Goal: Task Accomplishment & Management: Manage account settings

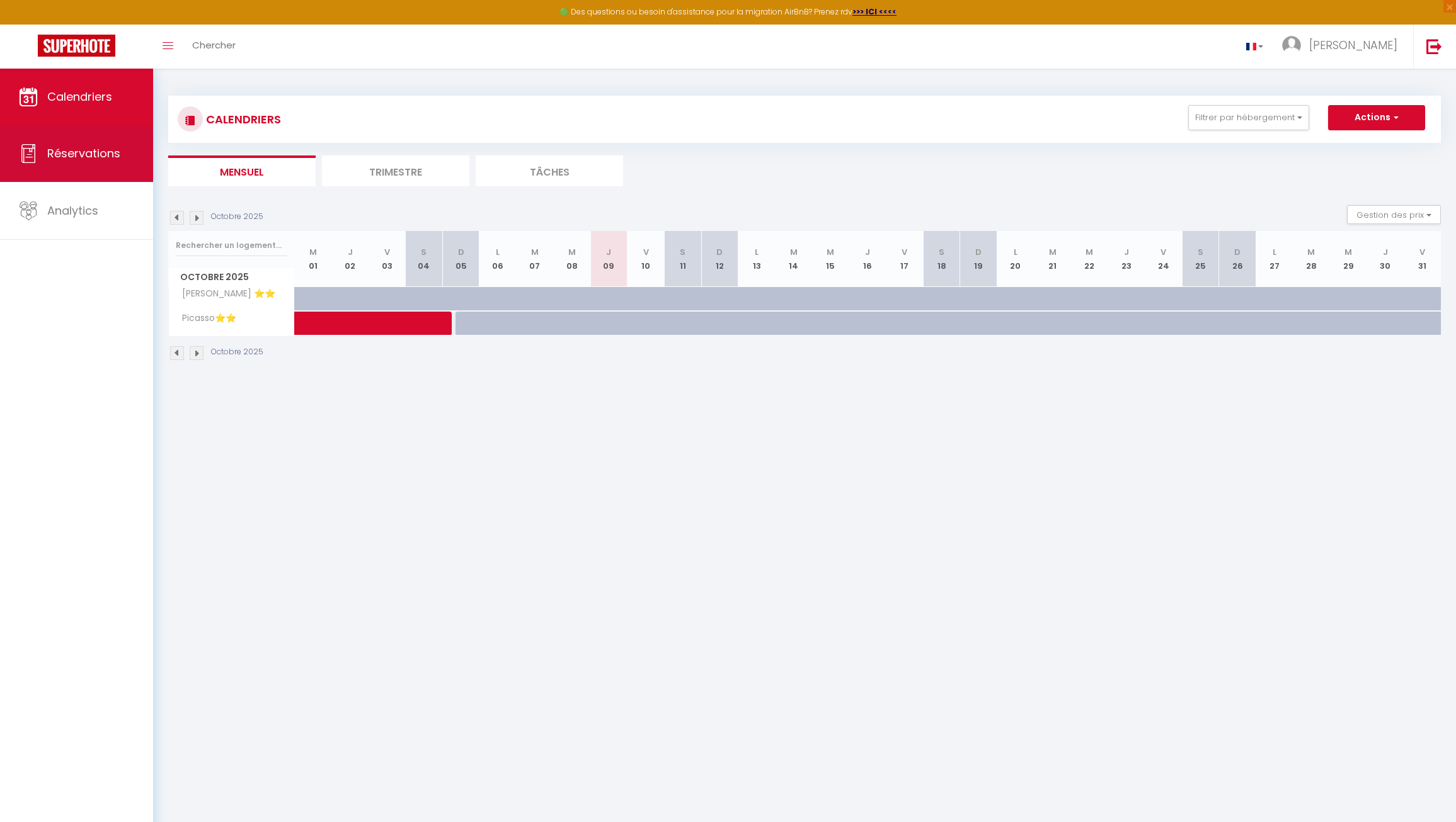
click at [78, 165] on link "Réservations" at bounding box center [76, 153] width 153 height 56
select select "not_cancelled"
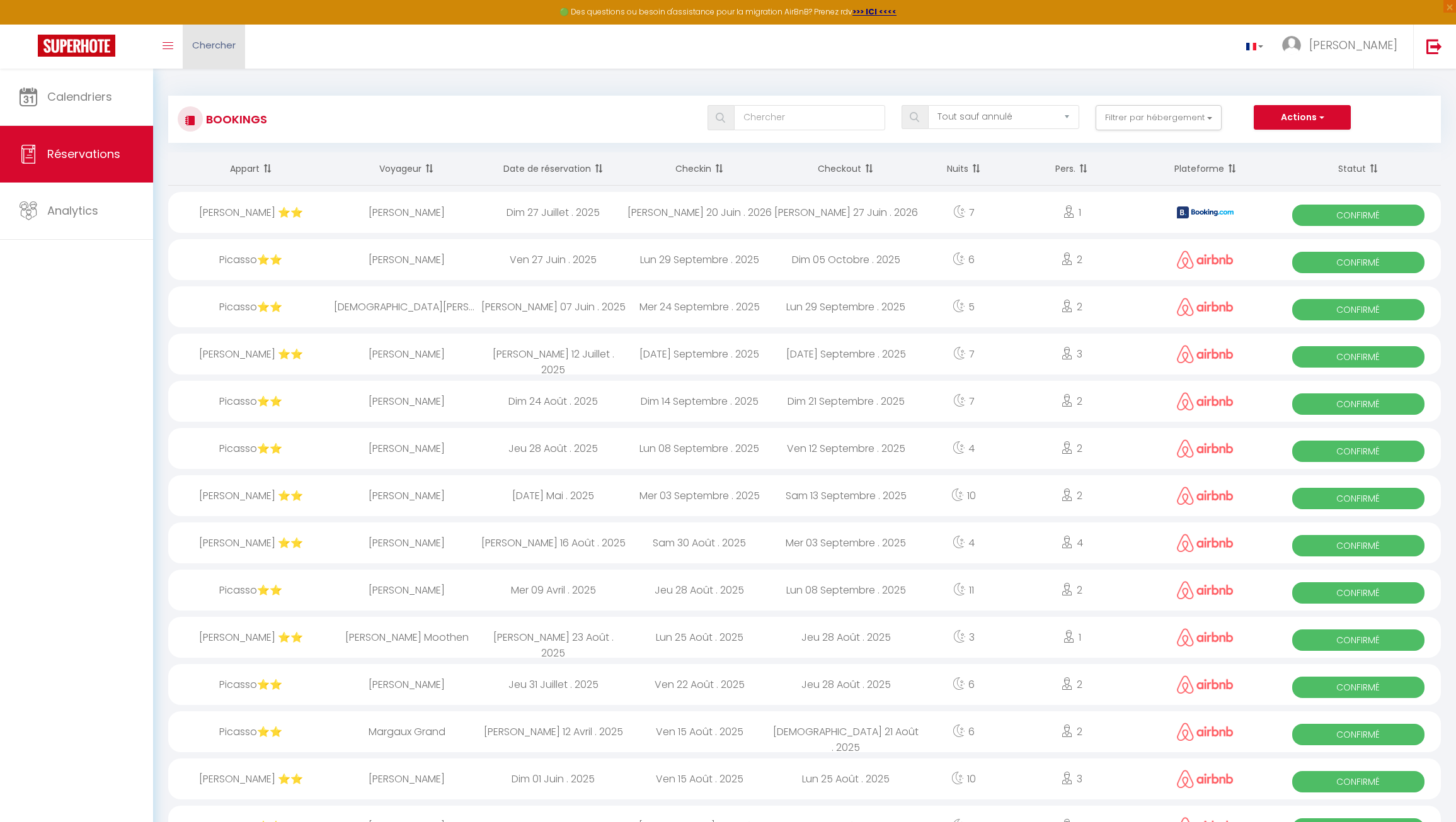
click at [184, 40] on link "Chercher" at bounding box center [214, 46] width 62 height 44
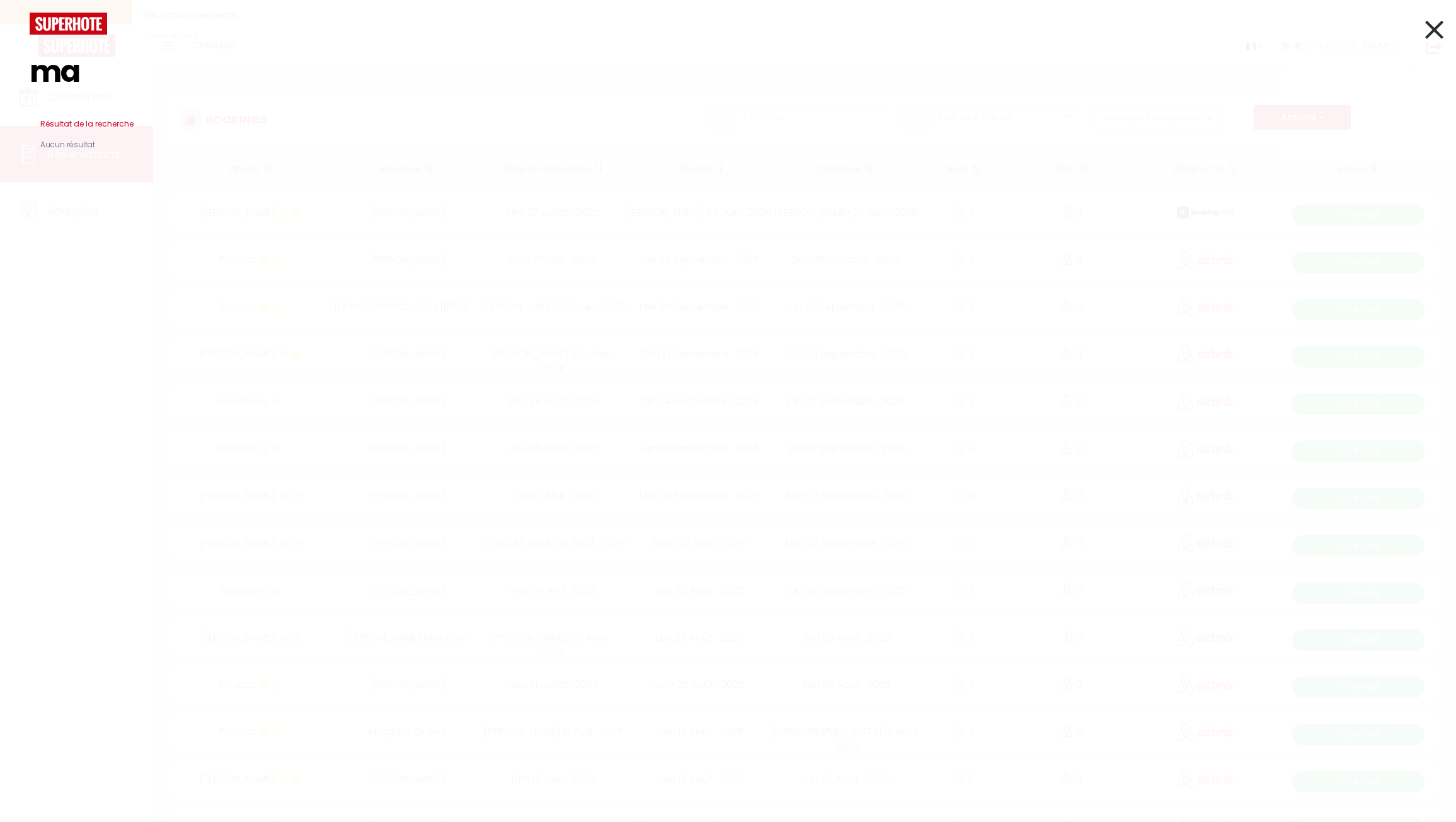
type input "m"
type input "l"
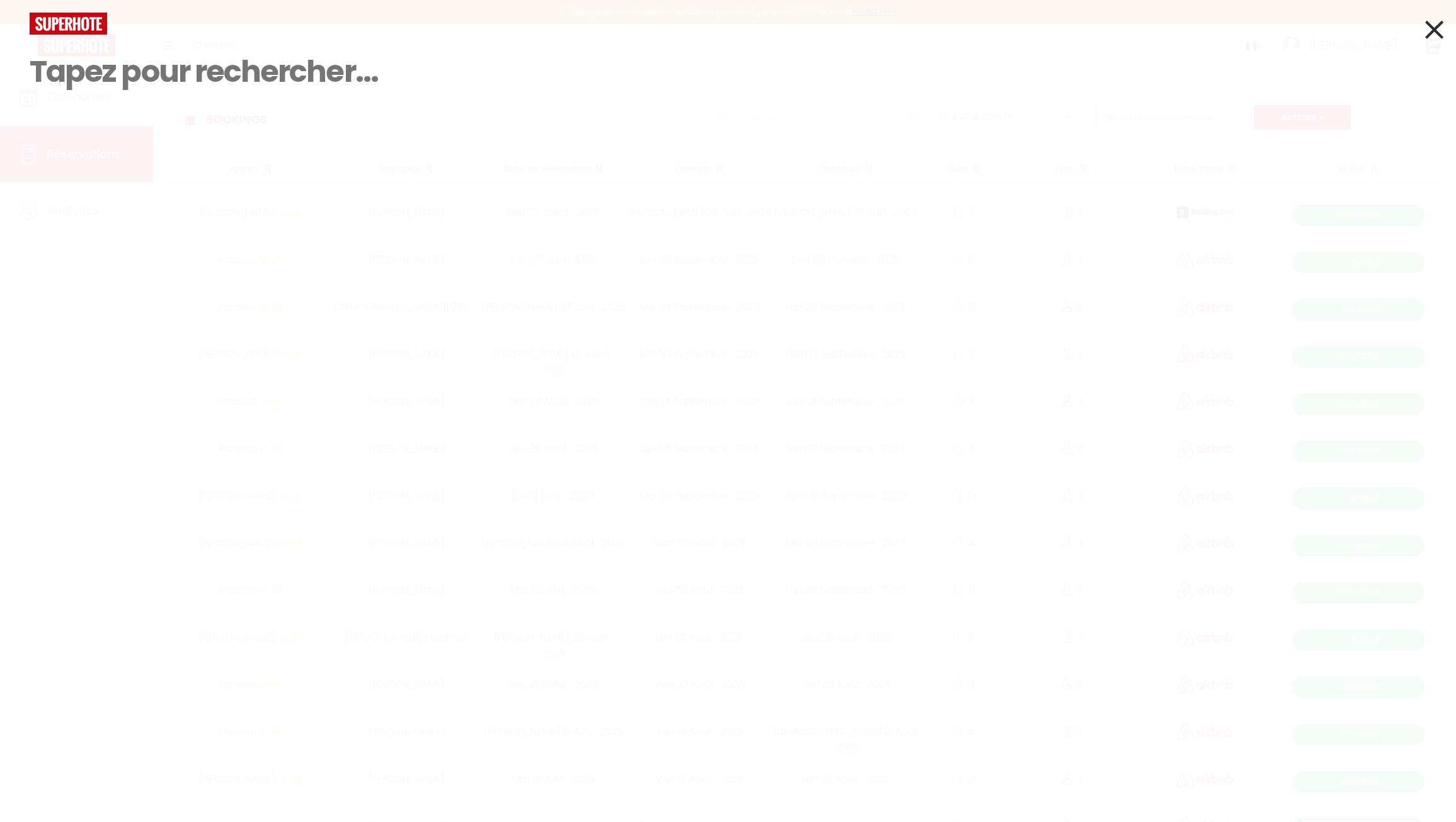
drag, startPoint x: 782, startPoint y: 469, endPoint x: 757, endPoint y: 443, distance: 36.1
click at [782, 469] on div "Résultat de la recherche Id Appart Voyageur Checkin Checkout Nuits Pers. Platef…" at bounding box center [728, 411] width 1456 height 822
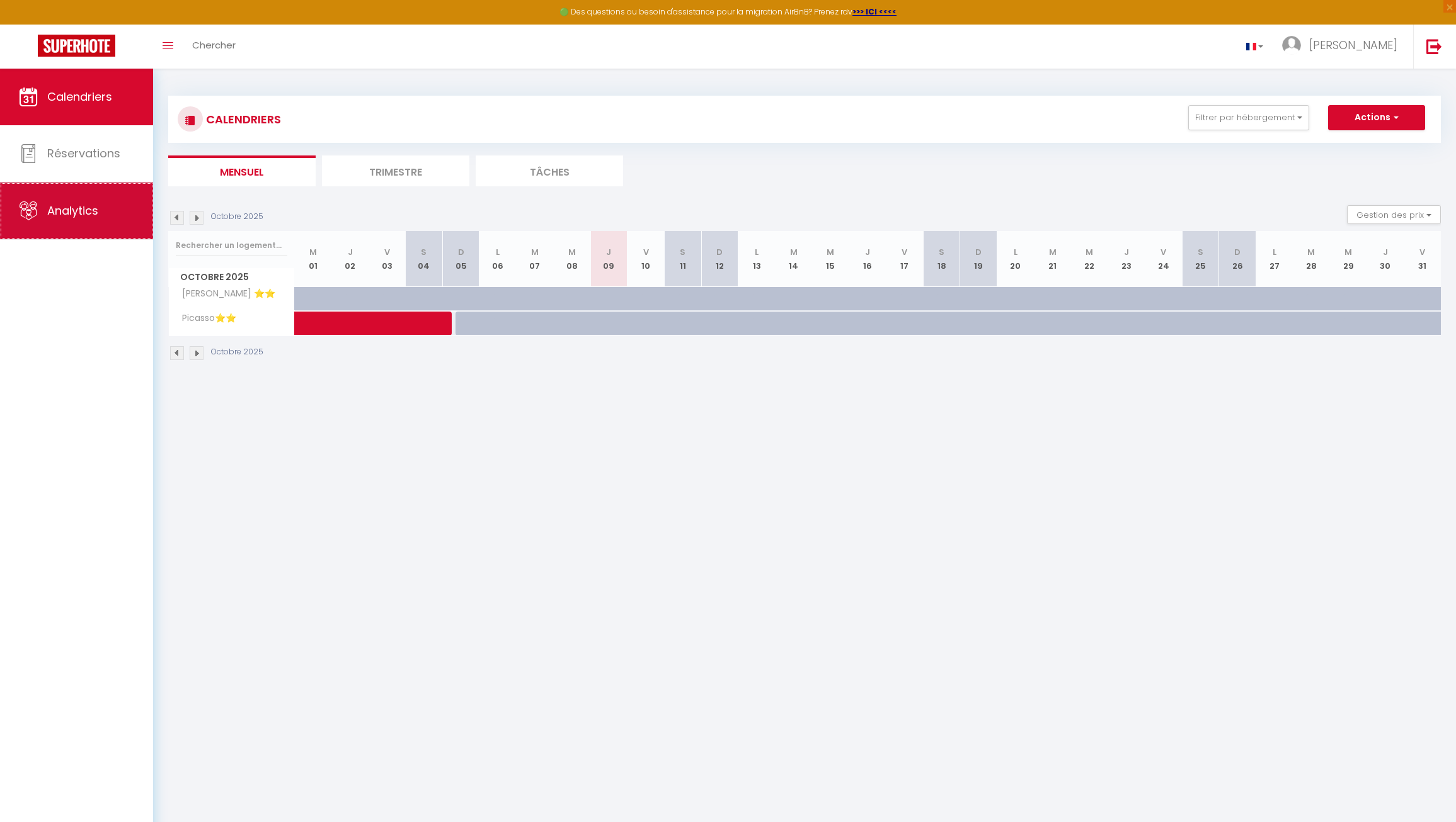
click at [52, 202] on link "Analytics" at bounding box center [76, 210] width 153 height 56
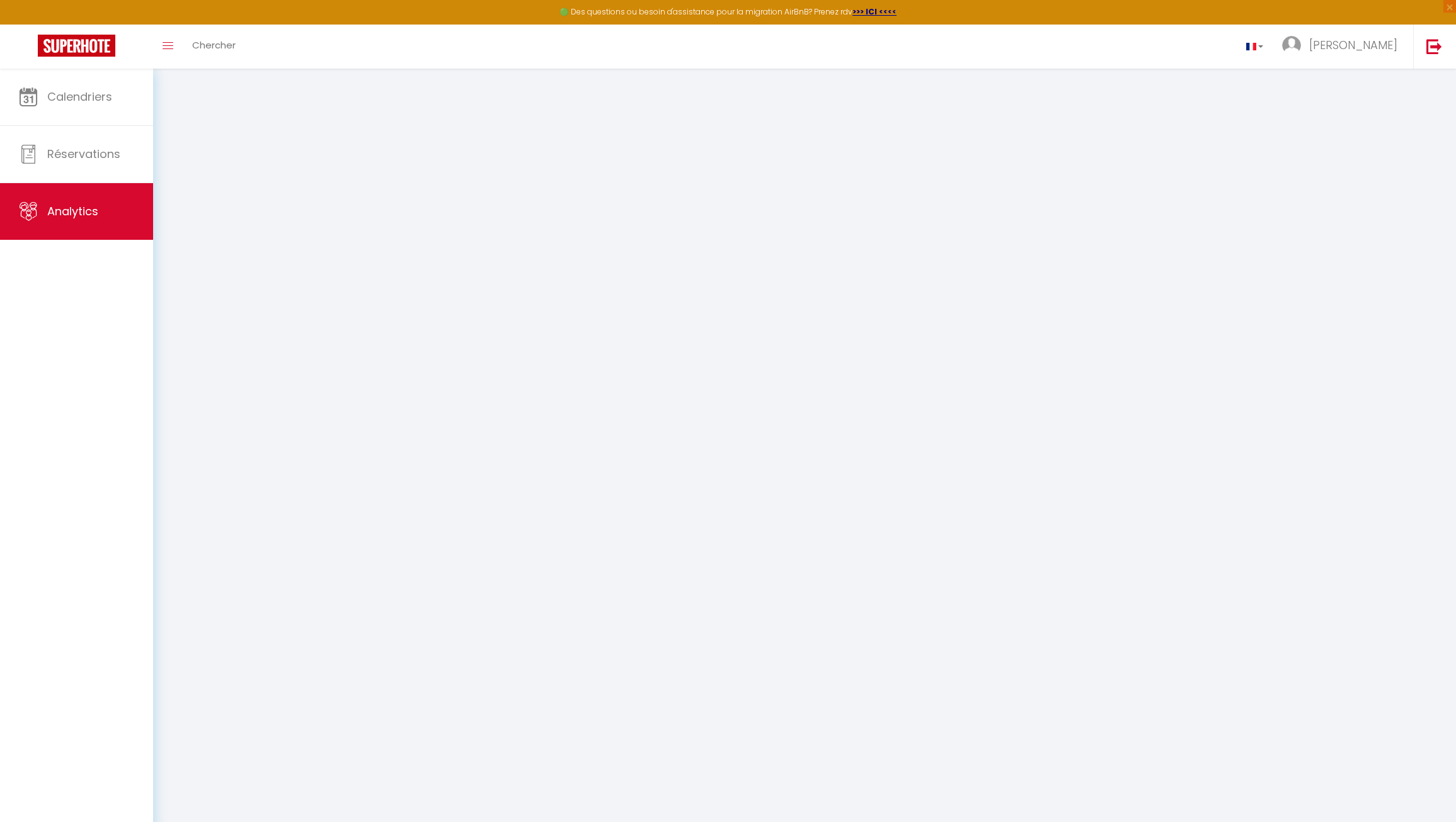
select select "2025"
select select "10"
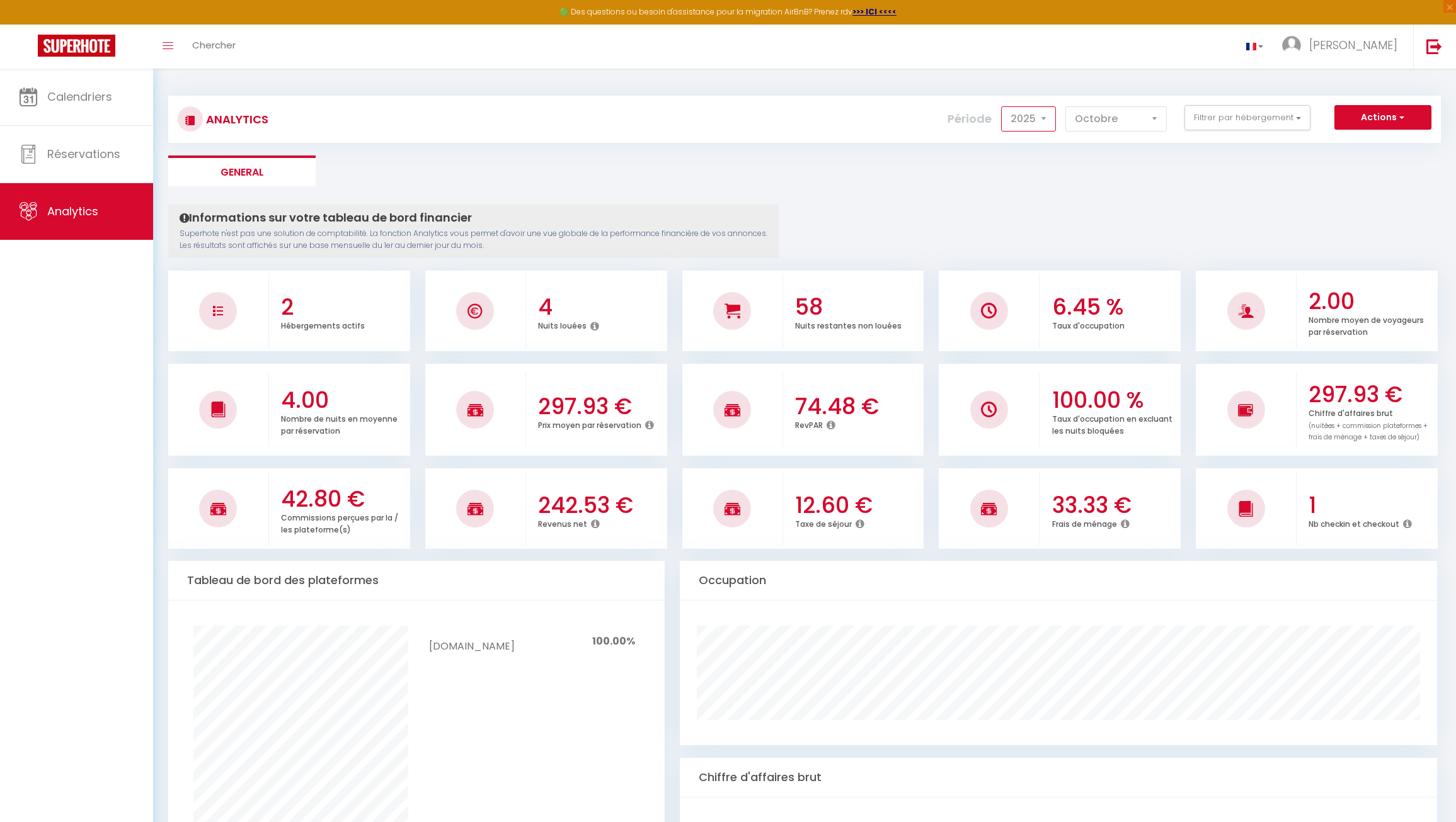
click at [1001, 107] on select "2014 2015 2016 2017 2018 2019 2020 2021 2022 2023 2024 2025 2026 2027" at bounding box center [1028, 119] width 55 height 25
click at [1026, 119] on select "2014 2015 2016 2017 2018 2019 2020 2021 2022 2023 2024 2025 2026 2027" at bounding box center [1028, 119] width 55 height 25
click at [1001, 107] on select "2014 2015 2016 2017 2018 2019 2020 2021 2022 2023 2024 2025 2026 2027" at bounding box center [1028, 119] width 55 height 25
select select "2024"
click option "2024" at bounding box center [0, 0] width 0 height 0
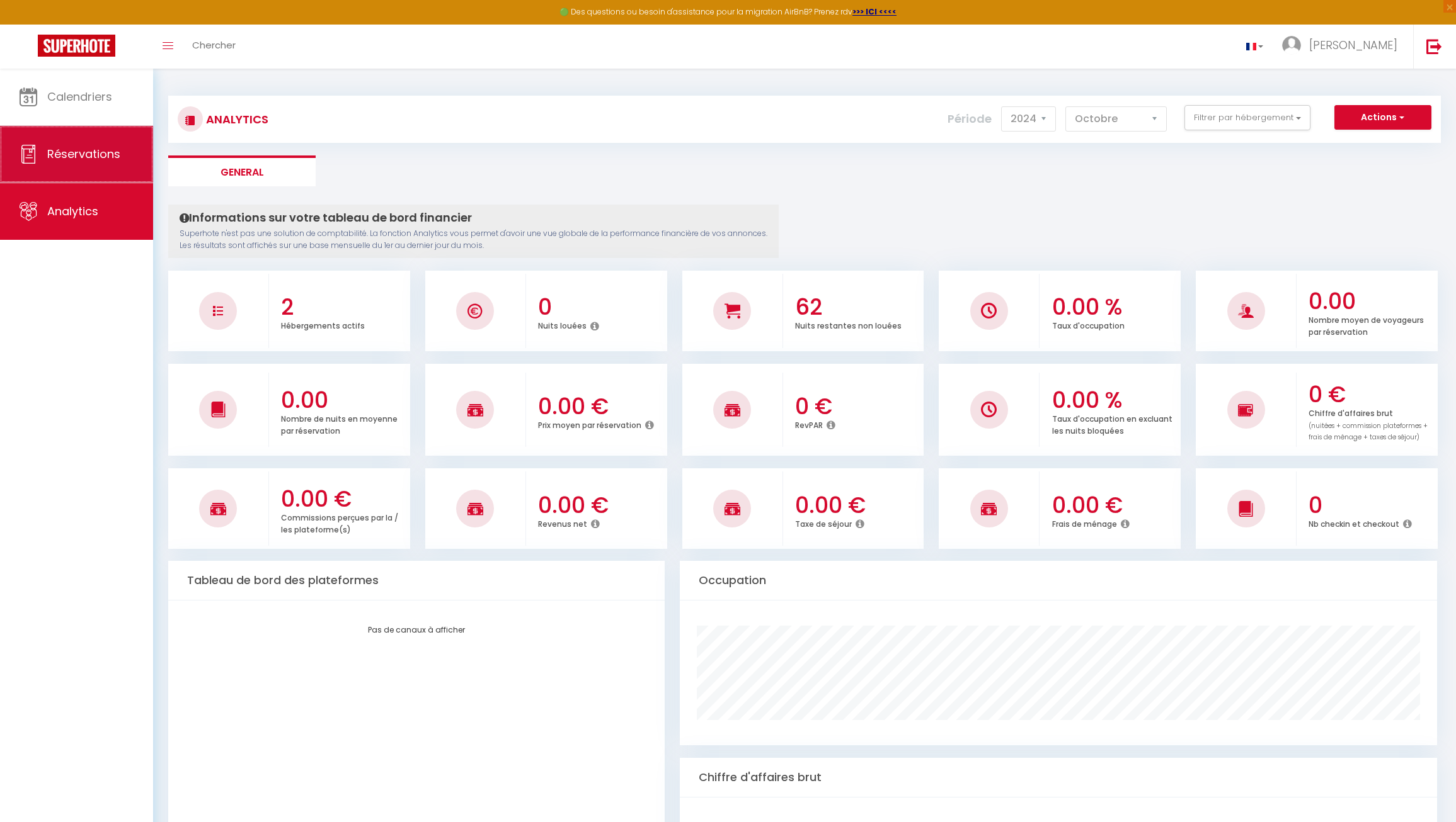
click at [68, 151] on span "Réservations" at bounding box center [84, 154] width 73 height 16
select select "not_cancelled"
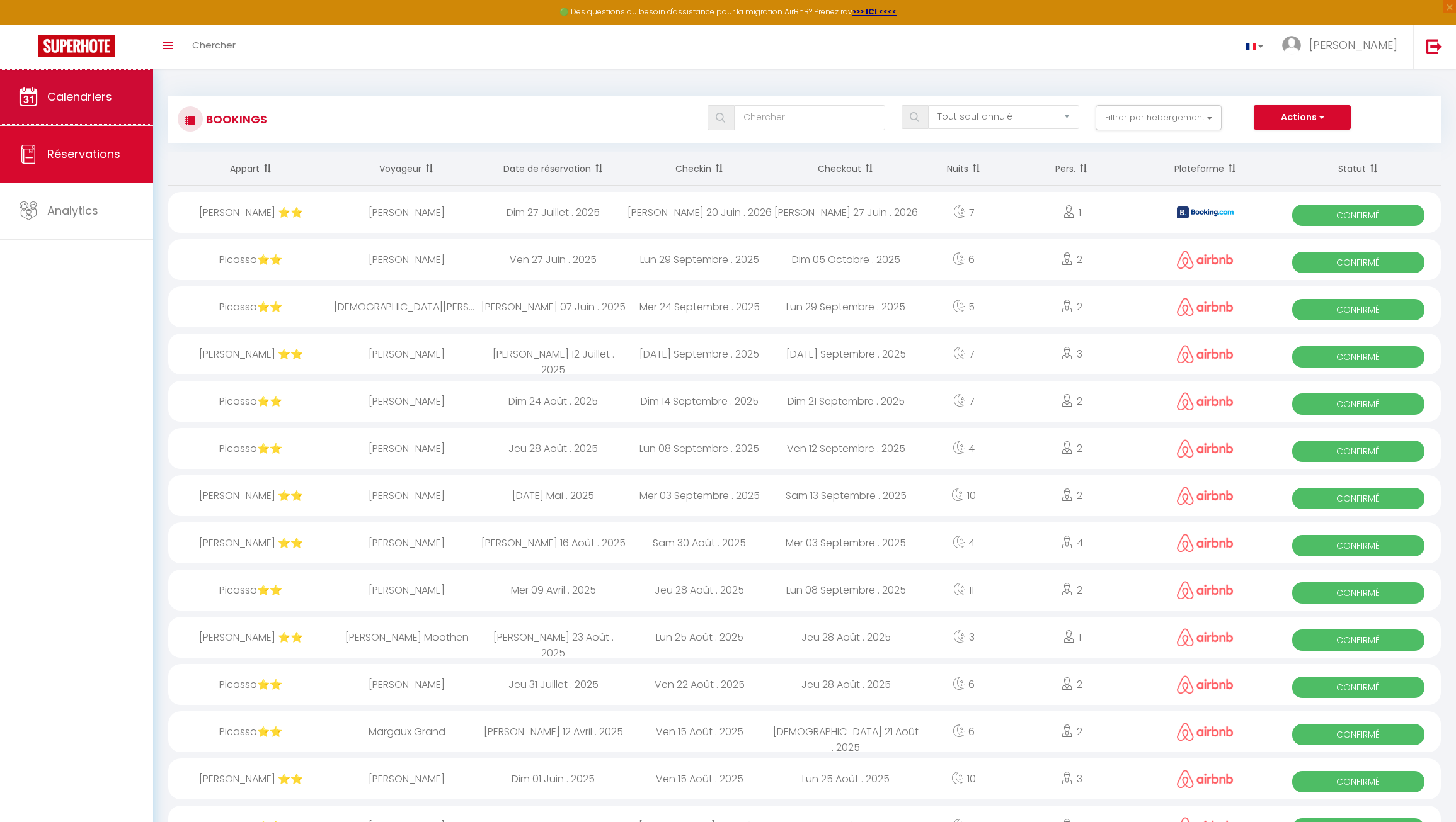
click at [70, 102] on span "Calendriers" at bounding box center [80, 97] width 65 height 16
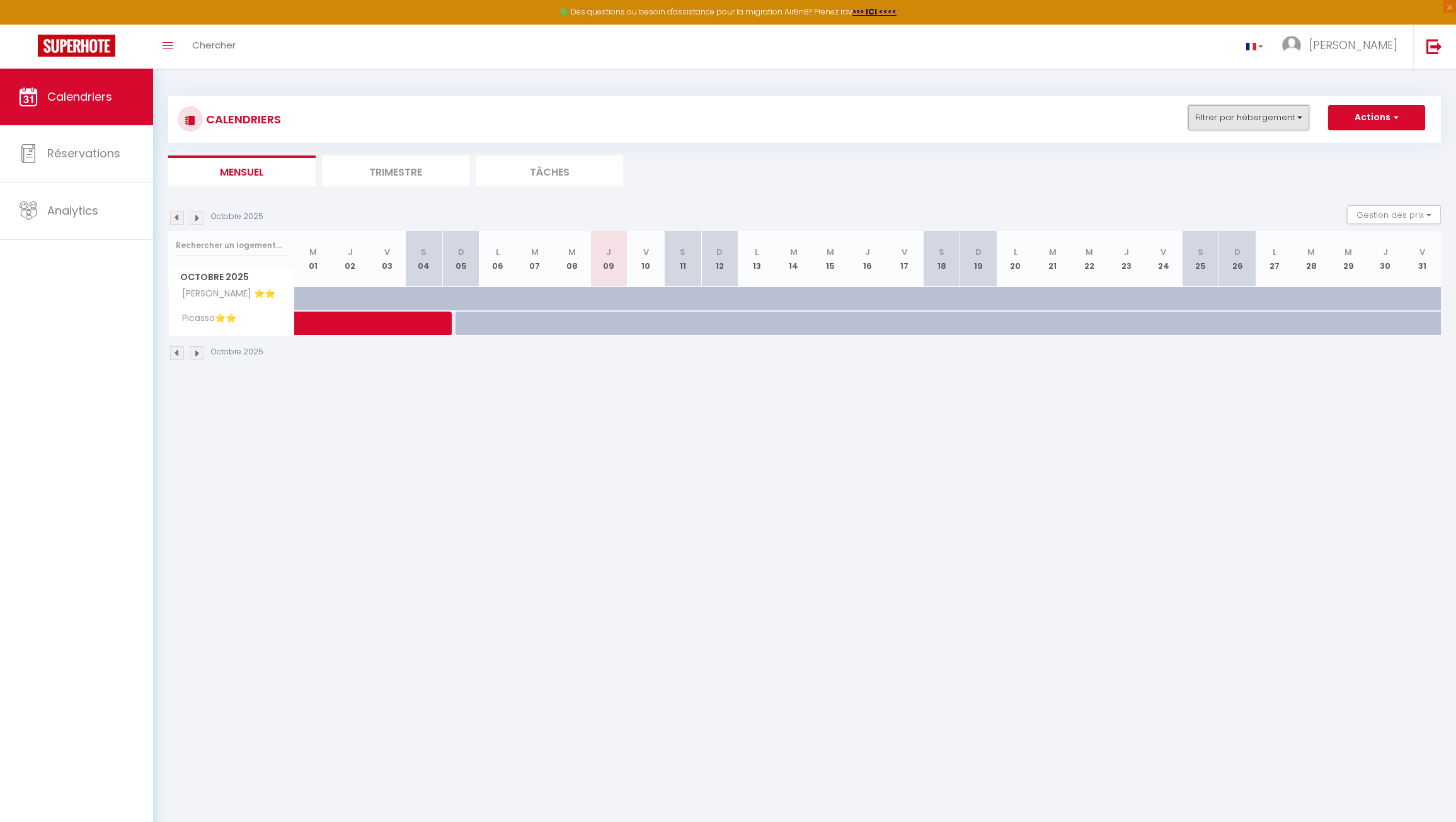
click at [1290, 119] on button "Filtrer par hébergement" at bounding box center [1249, 117] width 121 height 25
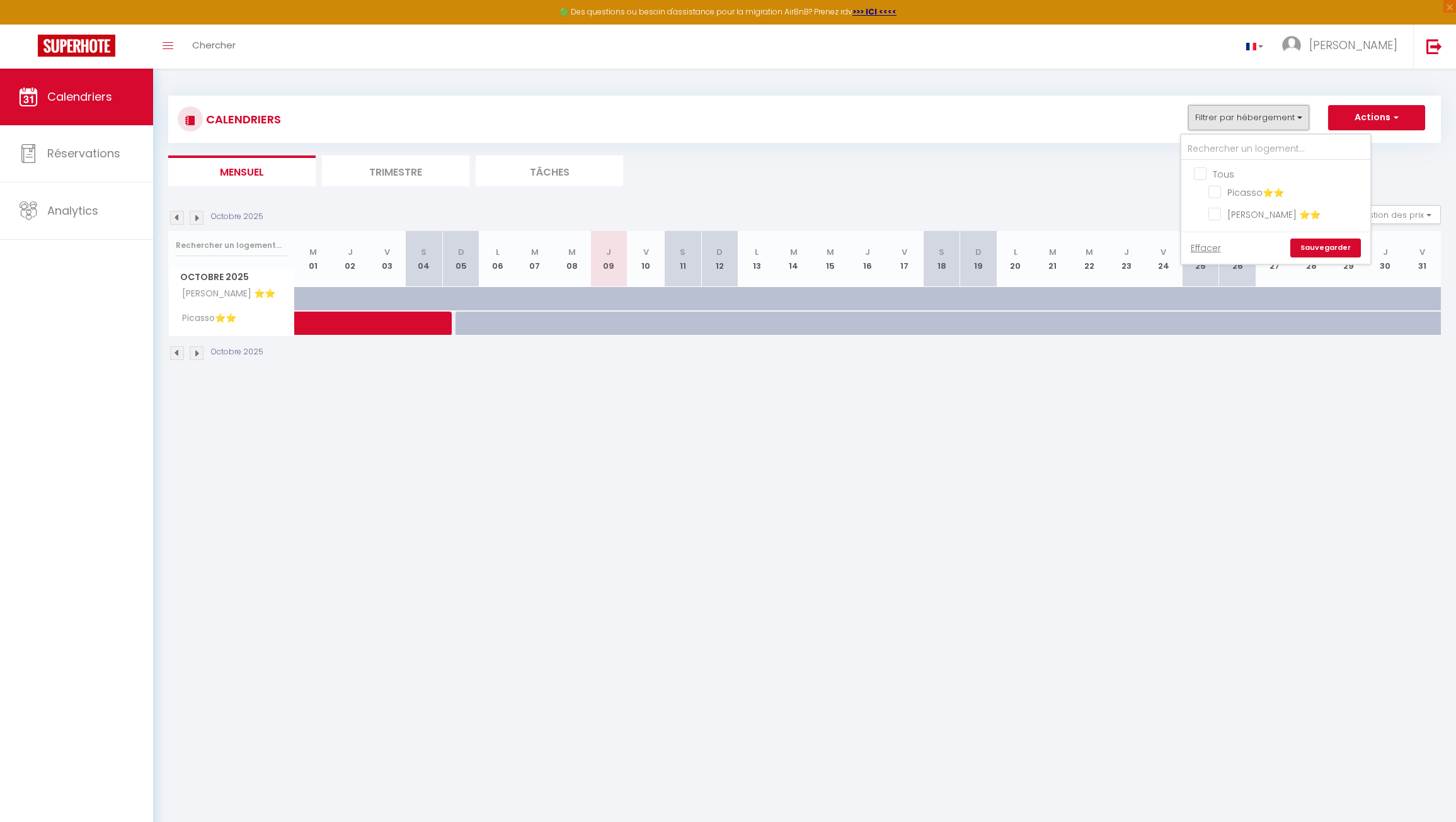
click at [1290, 119] on button "Filtrer par hébergement" at bounding box center [1249, 117] width 121 height 25
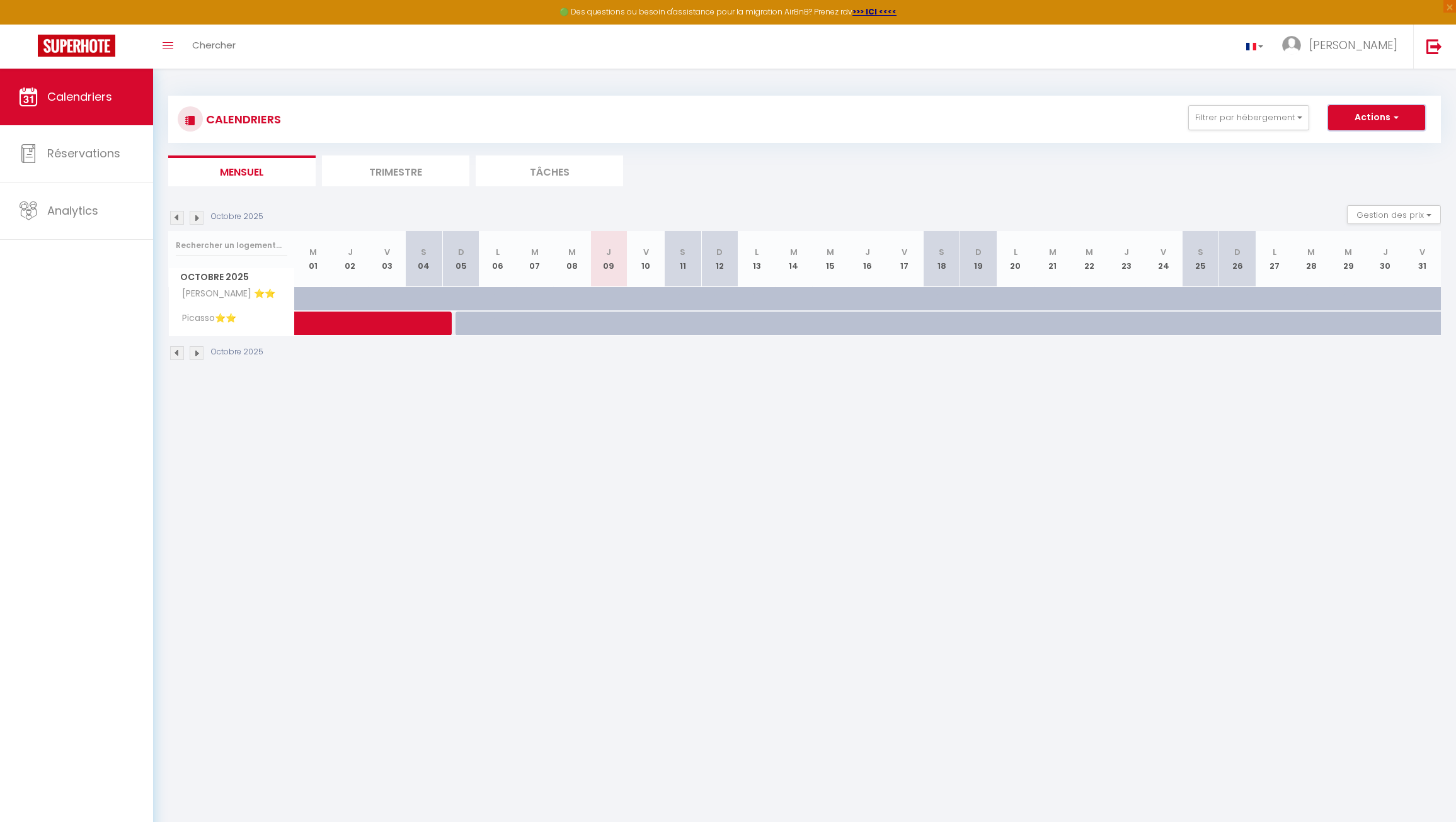
click at [1342, 118] on button "Actions" at bounding box center [1376, 117] width 97 height 25
